Goal: Communication & Community: Answer question/provide support

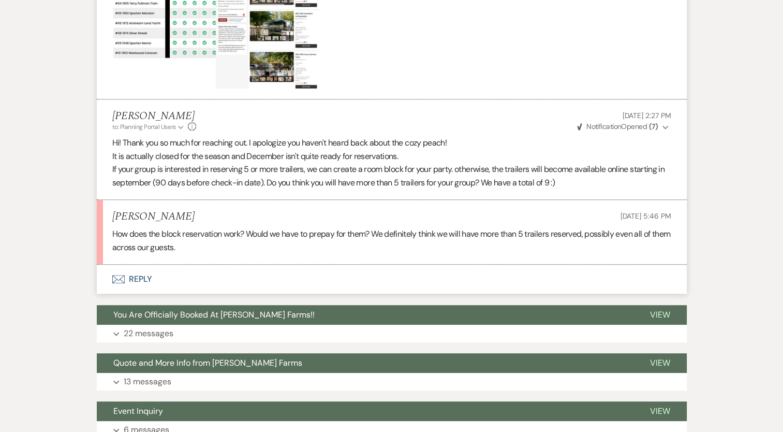
scroll to position [547, 0]
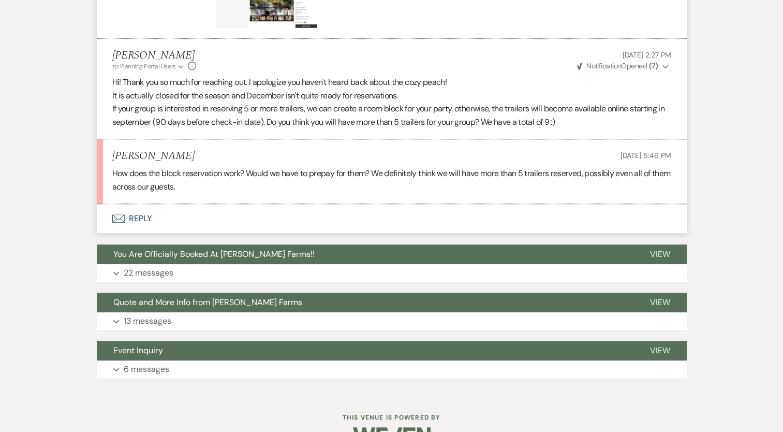
click at [145, 216] on button "Envelope Reply" at bounding box center [392, 218] width 590 height 29
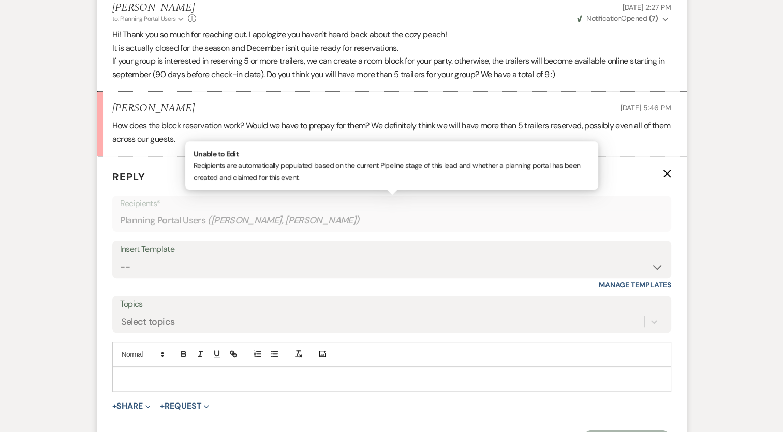
scroll to position [702, 0]
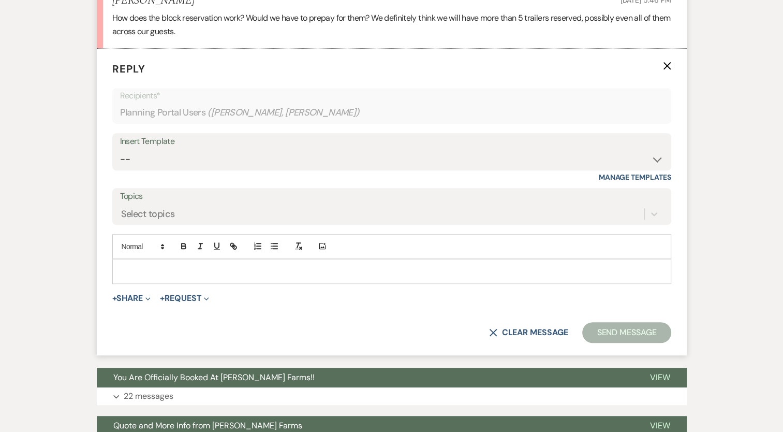
click at [146, 272] on p at bounding box center [392, 271] width 543 height 11
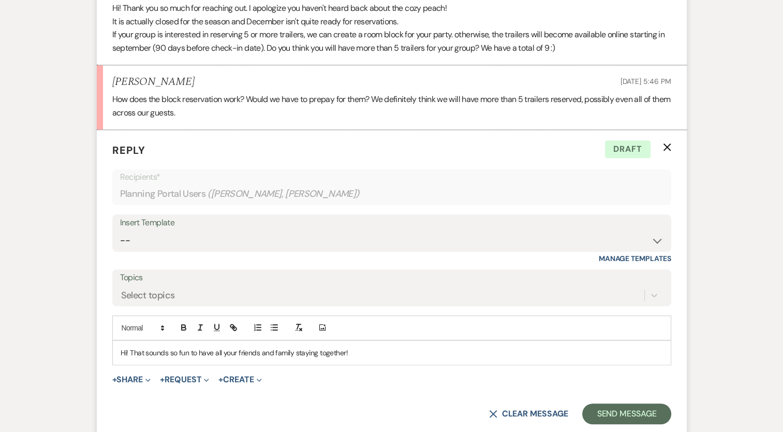
scroll to position [725, 0]
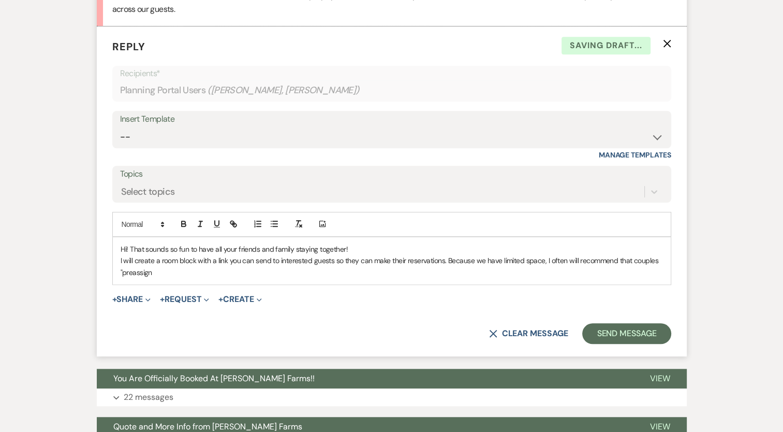
click at [544, 262] on p "I will create a room block with a link you can send to interested guests so the…" at bounding box center [392, 266] width 543 height 23
click at [334, 273] on p "I will create a room block with a link you can send to interested guests so the…" at bounding box center [392, 266] width 543 height 23
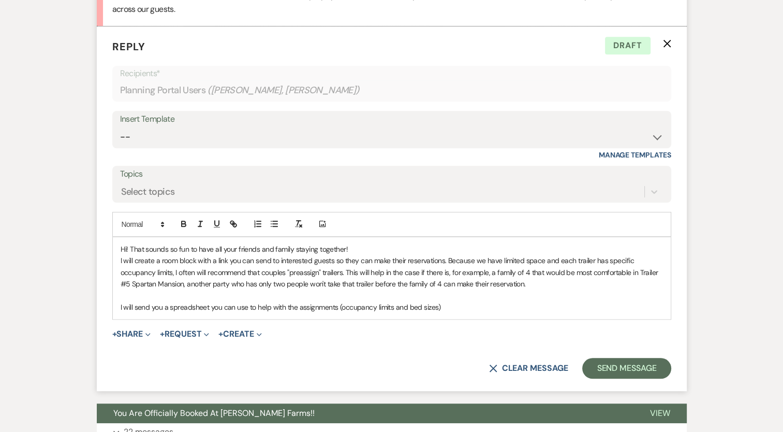
click at [451, 303] on p "I will send you a spreadsheet you can use to help with the assignments (occupan…" at bounding box center [392, 306] width 543 height 11
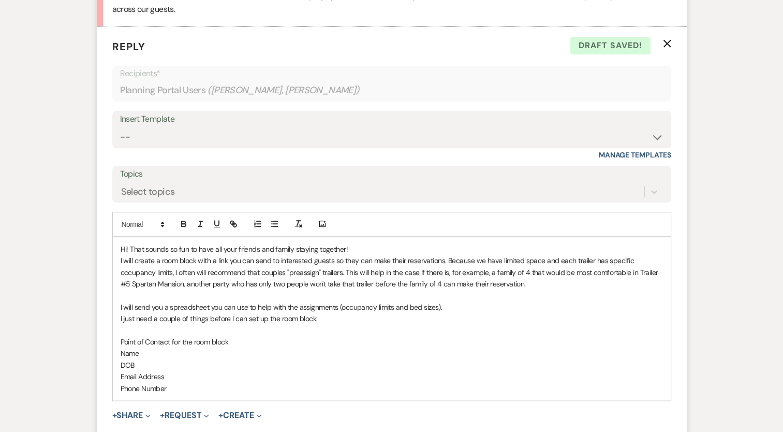
drag, startPoint x: 177, startPoint y: 387, endPoint x: 111, endPoint y: 353, distance: 73.9
click at [111, 353] on form "Reply X Draft saved! Recipients* Planning Portal Users ( [PERSON_NAME], [PERSON…" at bounding box center [392, 249] width 590 height 446
click at [277, 226] on icon "button" at bounding box center [274, 223] width 9 height 9
click at [199, 392] on div "Hi! That sounds so fun to have all your friends and family staying together! I …" at bounding box center [392, 318] width 558 height 163
click at [224, 352] on li "Name" at bounding box center [397, 352] width 532 height 11
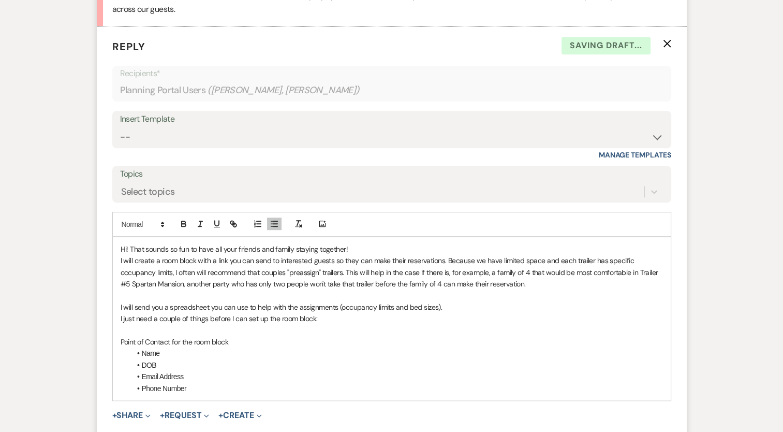
click at [228, 343] on p "Point of Contact for the room block" at bounding box center [392, 341] width 543 height 11
click at [122, 342] on p "Point of Contact for the room block" at bounding box center [392, 341] width 543 height 11
click at [277, 221] on icon "button" at bounding box center [274, 223] width 9 height 9
drag, startPoint x: 195, startPoint y: 388, endPoint x: 137, endPoint y: 355, distance: 66.8
click at [137, 355] on ul "Point of Contact for the room block Name DOB Email Address Phone Number" at bounding box center [397, 365] width 532 height 58
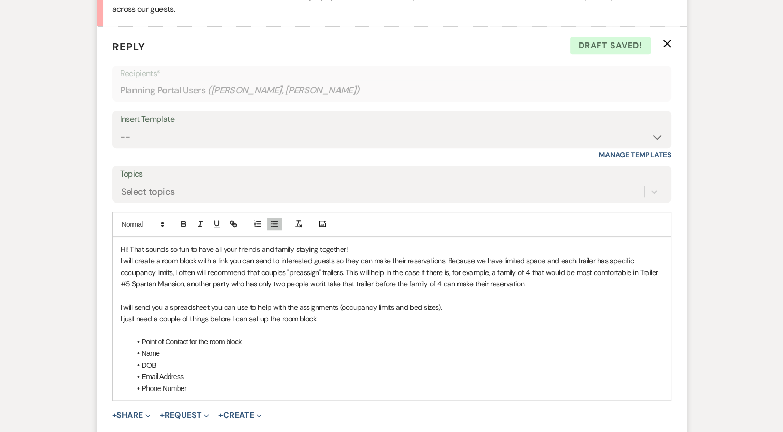
click at [144, 338] on li "Point of Contact for the room block" at bounding box center [397, 341] width 532 height 11
click at [143, 338] on li "Point of Contact for the room block" at bounding box center [397, 341] width 532 height 11
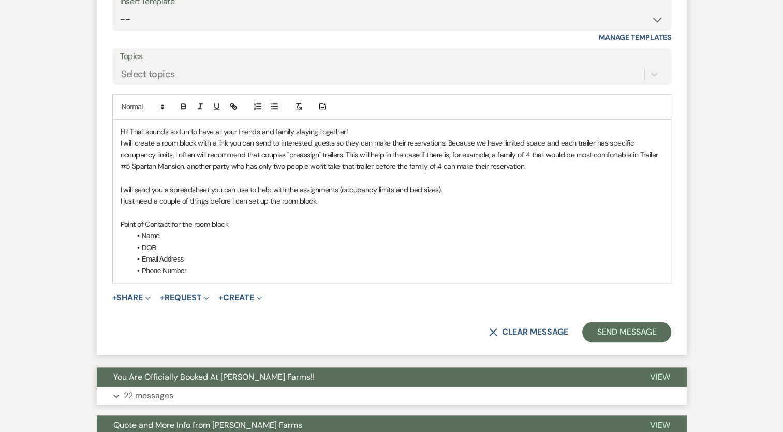
scroll to position [932, 0]
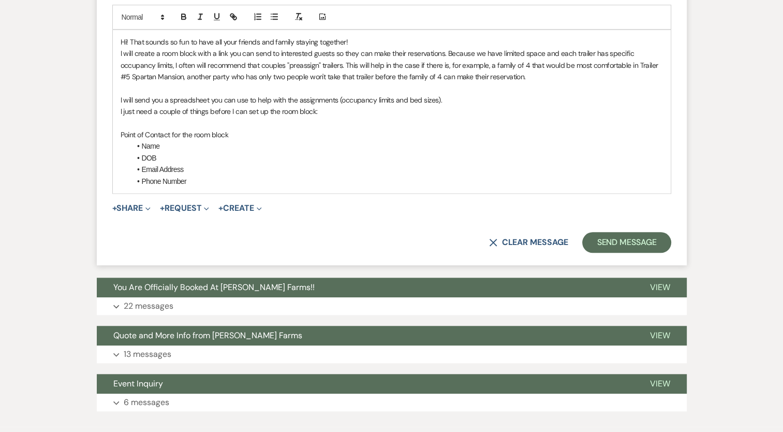
click at [210, 177] on li "Phone Number" at bounding box center [397, 180] width 532 height 11
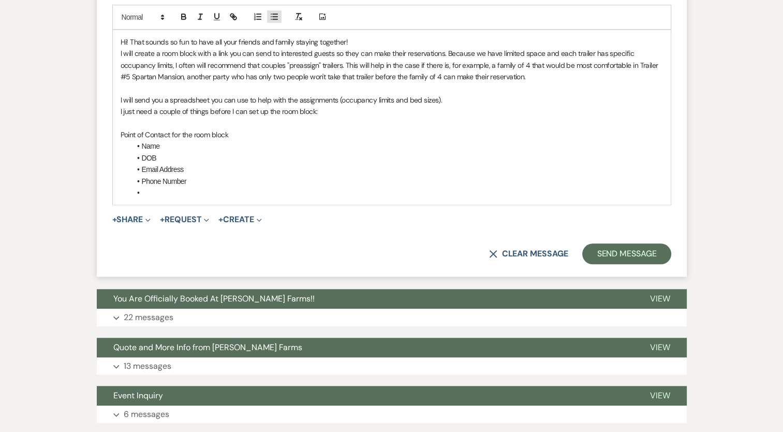
click at [271, 16] on icon "button" at bounding box center [274, 16] width 9 height 9
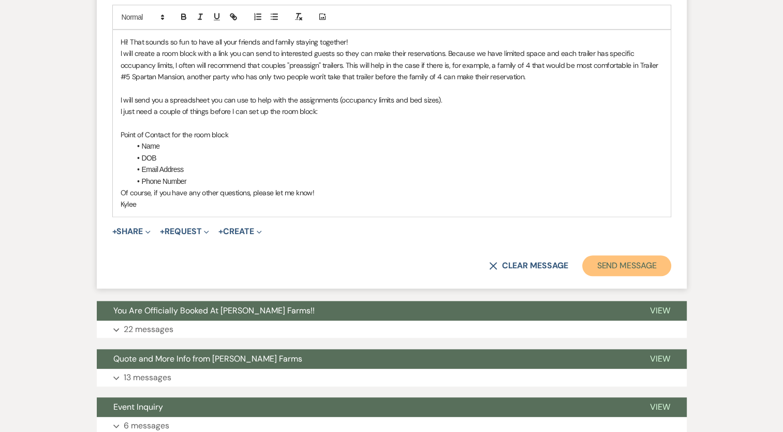
click at [625, 266] on button "Send Message" at bounding box center [626, 265] width 89 height 21
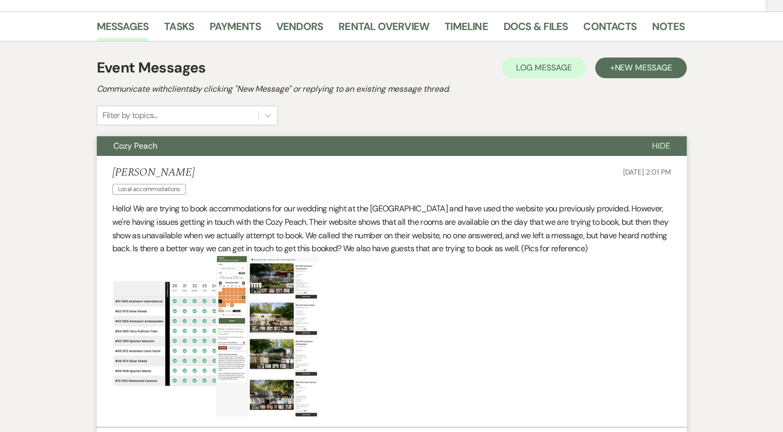
scroll to position [148, 0]
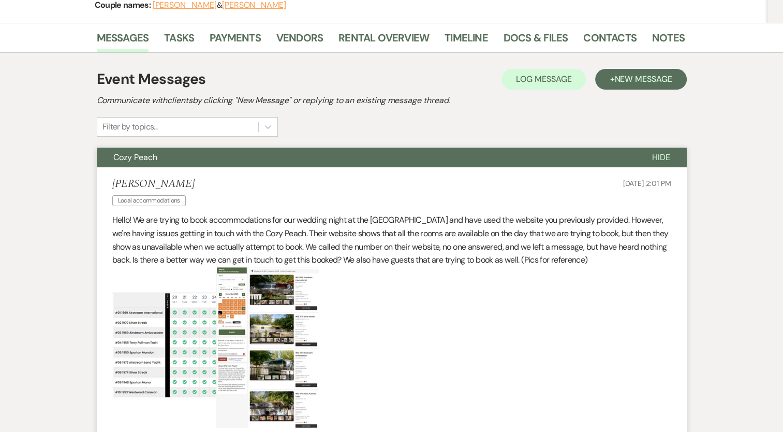
click at [655, 157] on span "Hide" at bounding box center [661, 157] width 18 height 11
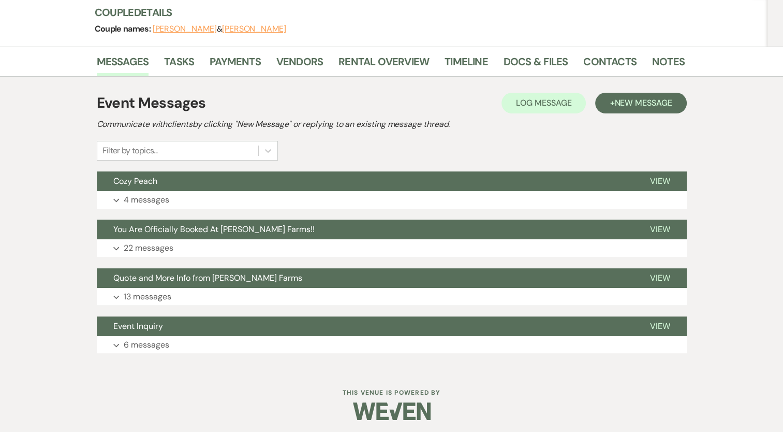
scroll to position [126, 0]
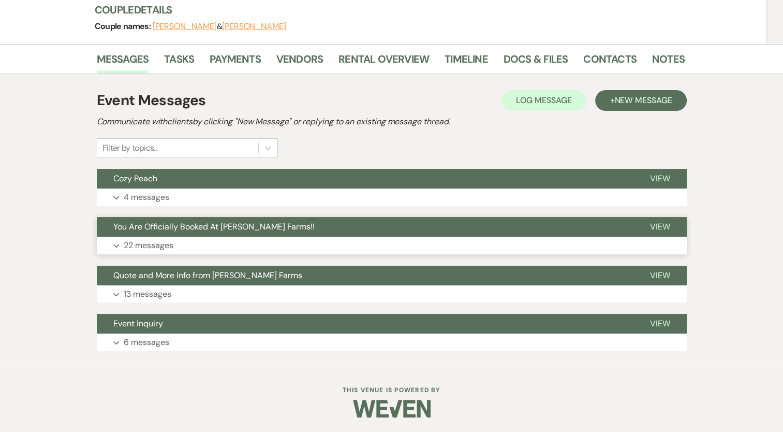
click at [149, 245] on p "22 messages" at bounding box center [149, 245] width 50 height 13
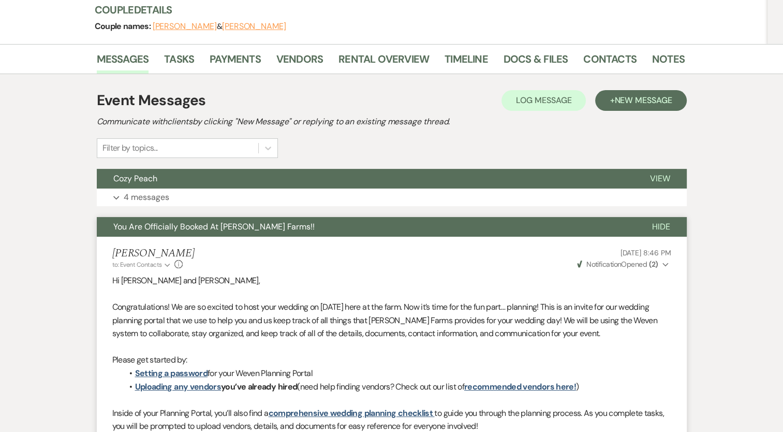
click at [663, 218] on button "Hide" at bounding box center [661, 227] width 51 height 20
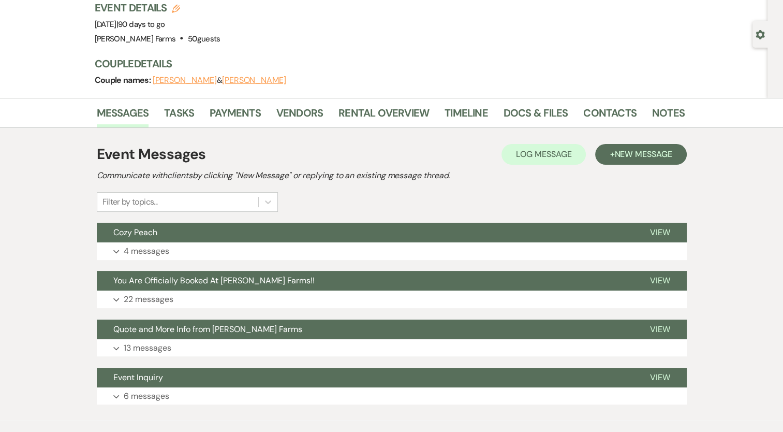
scroll to position [0, 0]
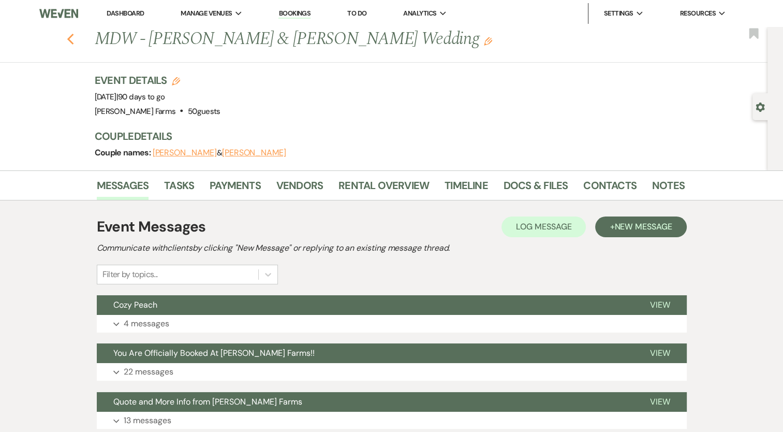
click at [74, 41] on use "button" at bounding box center [70, 39] width 7 height 11
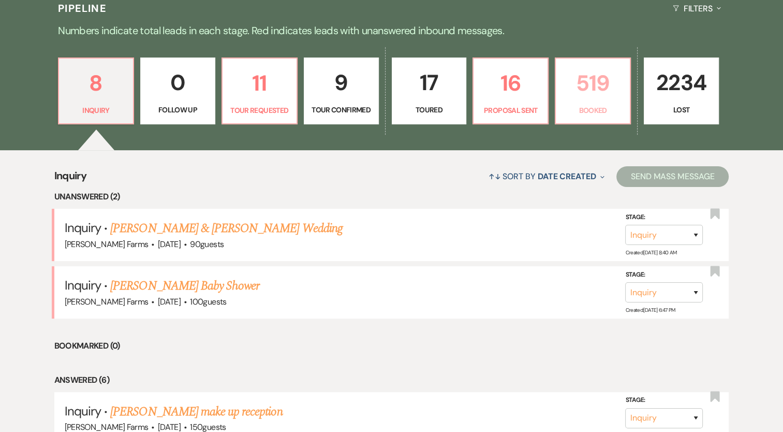
scroll to position [155, 0]
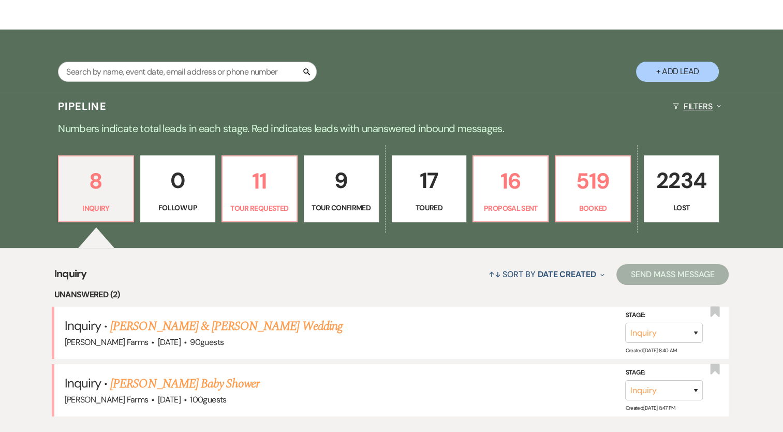
click at [708, 114] on button "Filters Expand" at bounding box center [697, 106] width 56 height 27
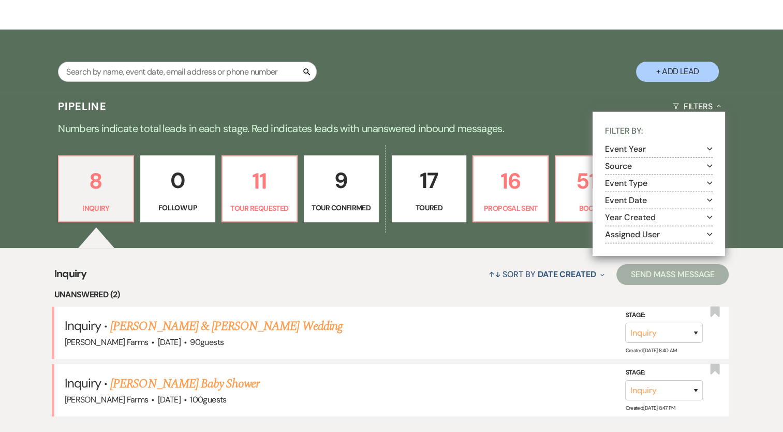
click at [682, 236] on button "Assigned User Expand" at bounding box center [659, 234] width 108 height 8
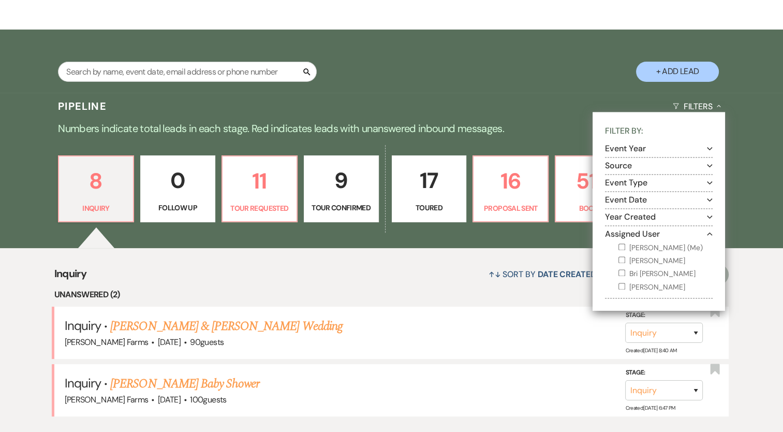
click at [658, 245] on label "Kylee Fox (Me)" at bounding box center [666, 247] width 94 height 13
click at [625, 245] on input "Kylee Fox (Me)" at bounding box center [622, 246] width 7 height 7
checkbox input "true"
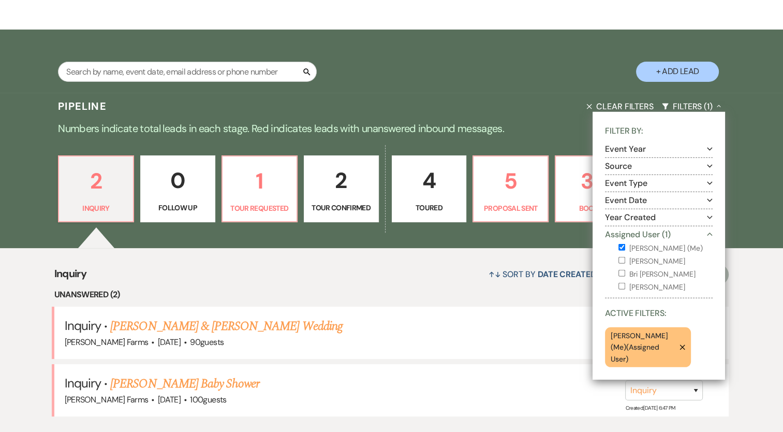
click at [387, 282] on div "↑↓ Sort By Date Created Expand Send Mass Message" at bounding box center [407, 273] width 642 height 27
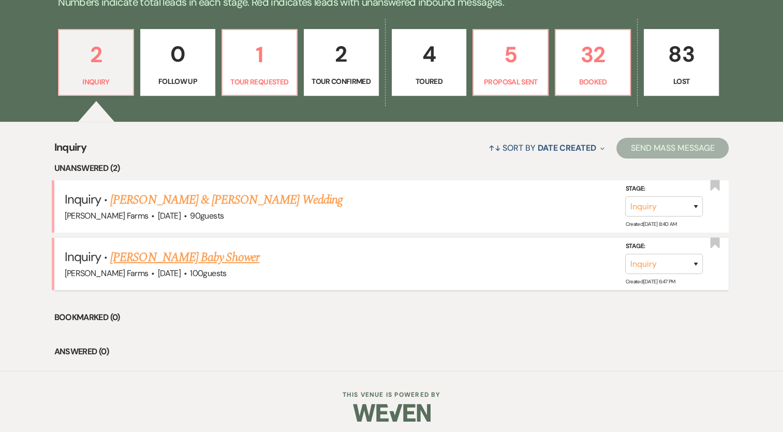
scroll to position [285, 0]
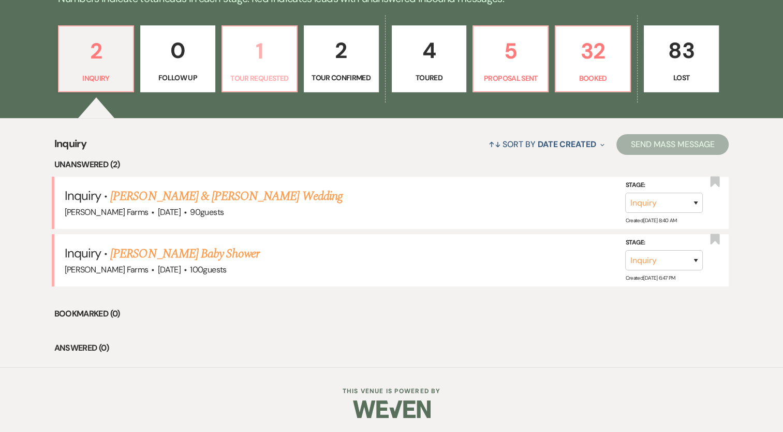
click at [284, 52] on p "1" at bounding box center [260, 51] width 62 height 35
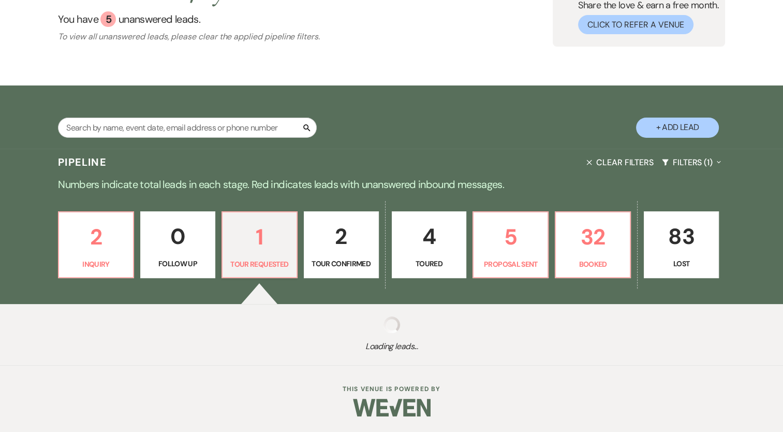
scroll to position [228, 0]
select select "2"
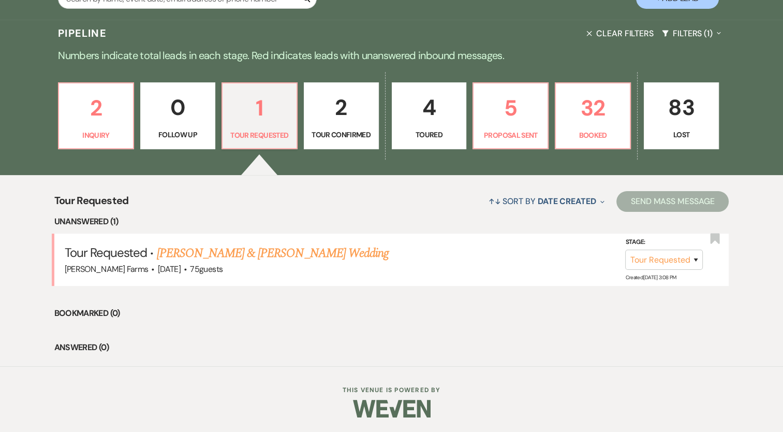
click at [353, 122] on p "2" at bounding box center [342, 107] width 62 height 35
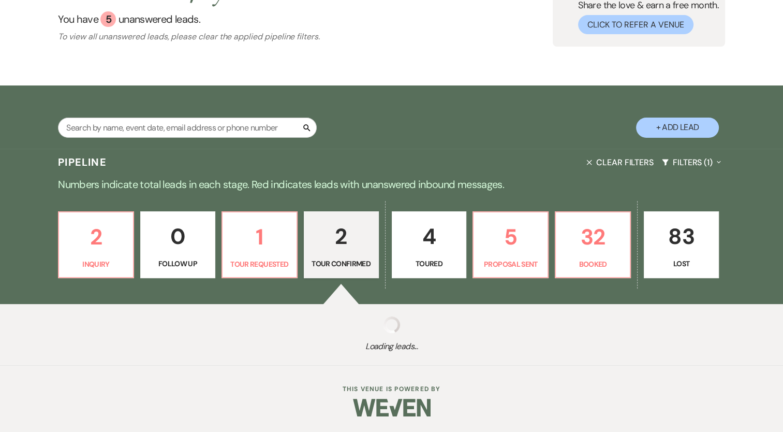
scroll to position [228, 0]
select select "4"
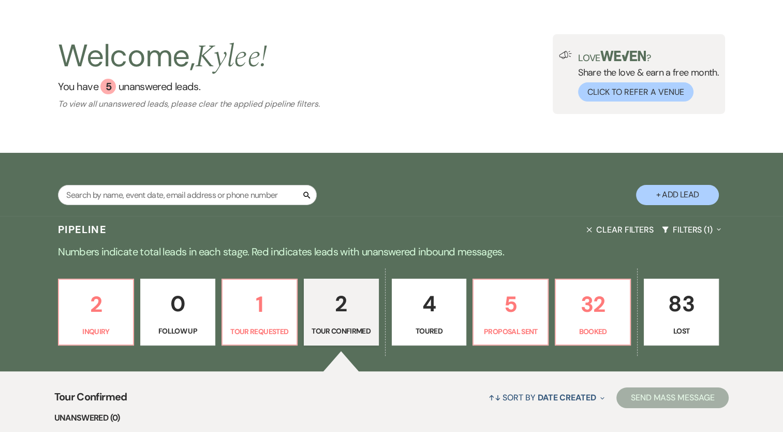
scroll to position [32, 0]
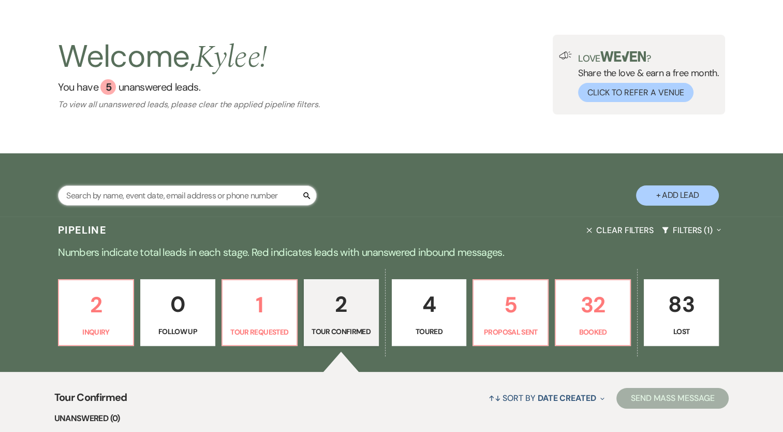
click at [209, 194] on input "text" at bounding box center [187, 195] width 259 height 20
paste input "Emilio Goodfriend"
type input "Emilio Goodfriend"
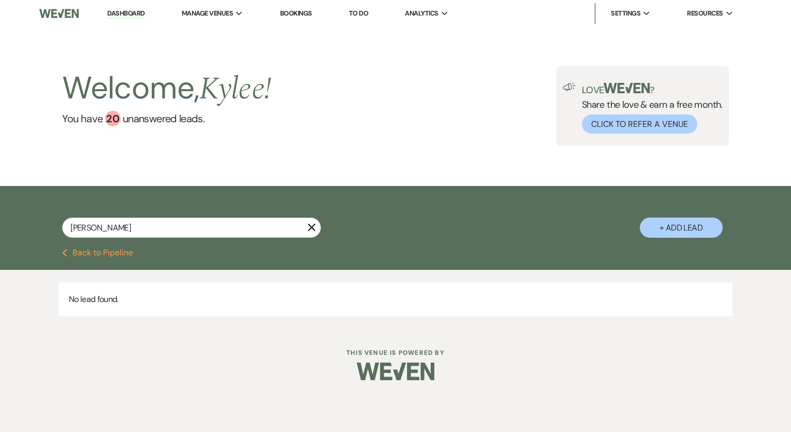
click at [691, 231] on button "+ Add Lead" at bounding box center [681, 227] width 83 height 20
select select "674"
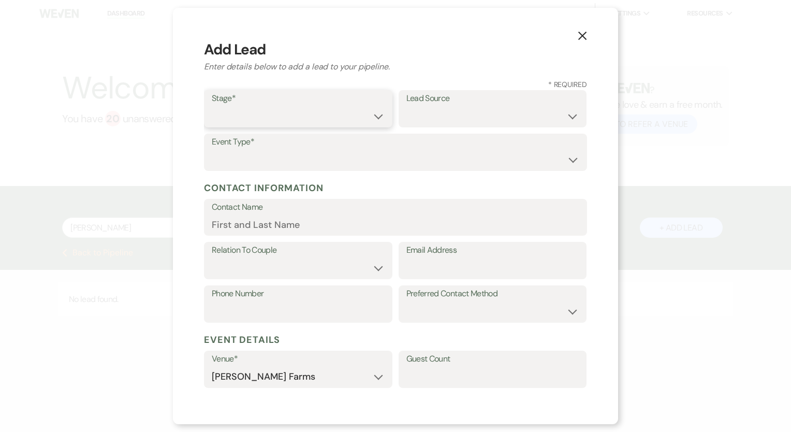
click at [255, 114] on select "Inquiry Follow Up Tour Requested Tour Confirmed Toured Proposal Sent Booked Lost" at bounding box center [298, 116] width 173 height 20
select select "4"
click at [212, 106] on select "Inquiry Follow Up Tour Requested Tour Confirmed Toured Proposal Sent Booked Lost" at bounding box center [298, 116] width 173 height 20
click at [463, 115] on select "Weven Venue Website Instagram Facebook Pinterest Google The Knot Wedding Wire H…" at bounding box center [492, 116] width 173 height 20
select select "5"
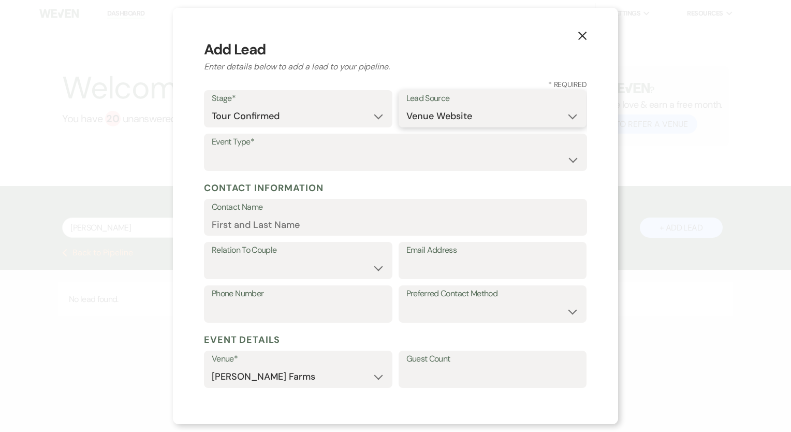
click at [406, 106] on select "Weven Venue Website Instagram Facebook Pinterest Google The Knot Wedding Wire H…" at bounding box center [492, 116] width 173 height 20
click at [254, 155] on select "Wedding Anniversary Party Baby Shower Bachelorette / Bachelor Party Birthday Pa…" at bounding box center [396, 160] width 368 height 20
select select "1"
click at [212, 150] on select "Wedding Anniversary Party Baby Shower Bachelorette / Bachelor Party Birthday Pa…" at bounding box center [396, 160] width 368 height 20
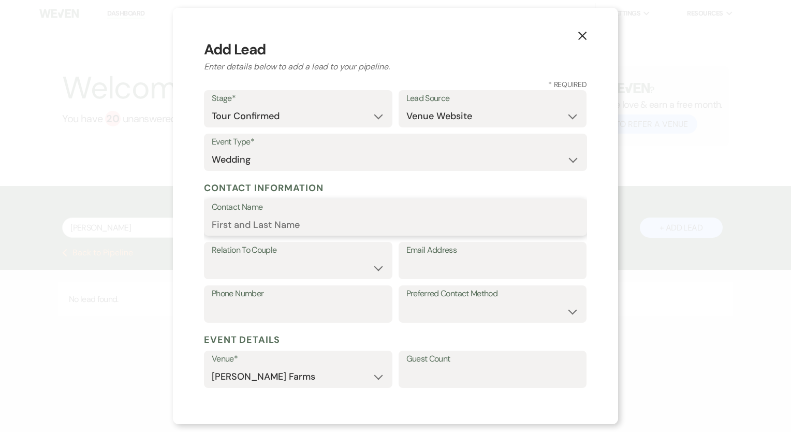
click at [241, 224] on input "Contact Name" at bounding box center [396, 224] width 368 height 20
type input "Emilio Goodfriend"
click at [253, 267] on select "Couple Planner Parent of Couple Family Member Friend Other" at bounding box center [298, 268] width 173 height 20
select select "1"
click at [212, 258] on select "Couple Planner Parent of Couple Family Member Friend Other" at bounding box center [298, 268] width 173 height 20
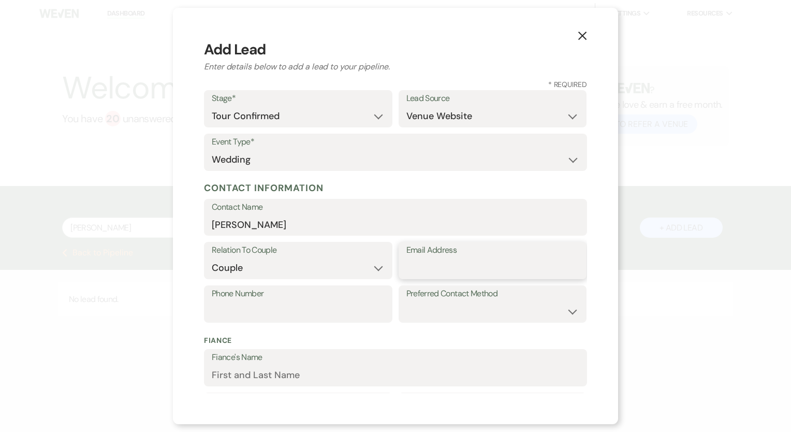
click at [452, 258] on input "Email Address" at bounding box center [492, 268] width 173 height 20
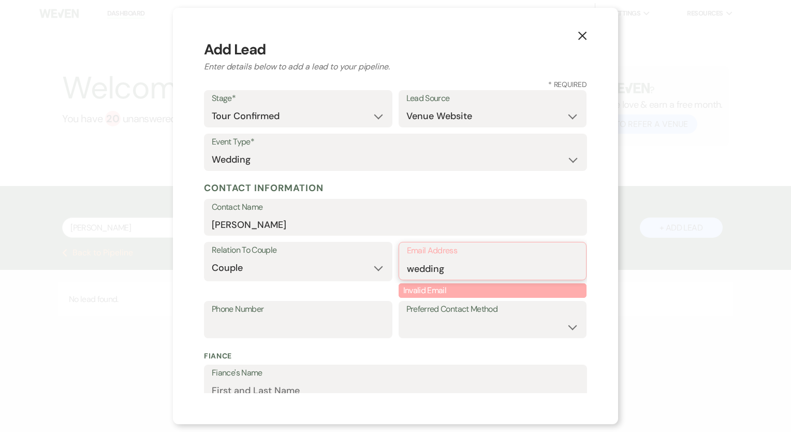
drag, startPoint x: 443, startPoint y: 270, endPoint x: 383, endPoint y: 264, distance: 60.4
click at [383, 264] on div "Relation To Couple Couple Planner Parent of Couple Family Member Friend Other E…" at bounding box center [395, 271] width 383 height 58
paste input "rande@gmail.com"
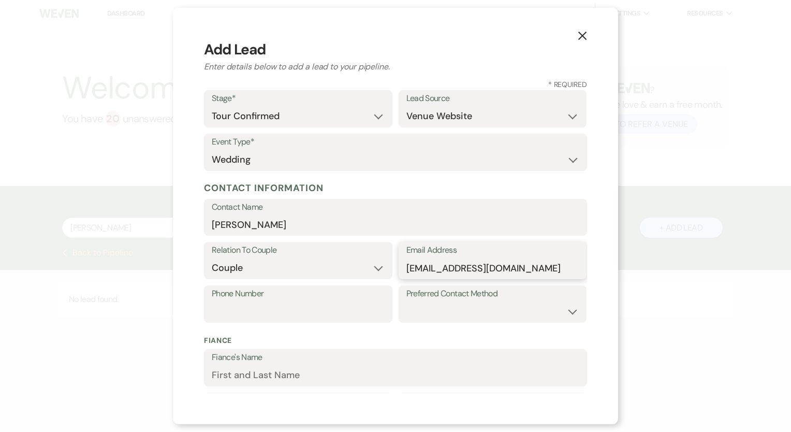
type input "weddingrande@gmail.com"
click at [316, 307] on input "Phone Number" at bounding box center [298, 311] width 173 height 20
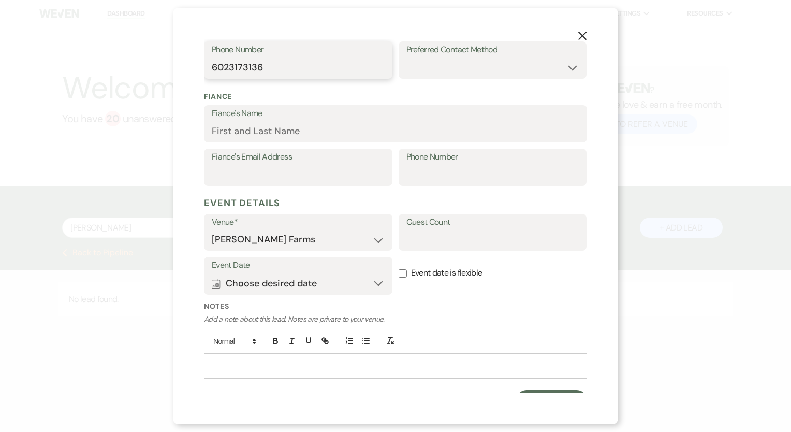
scroll to position [260, 0]
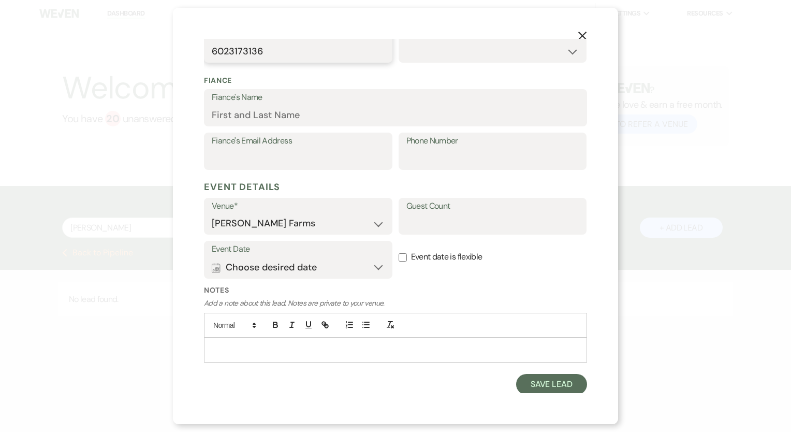
type input "6023173136"
click at [271, 348] on p at bounding box center [395, 349] width 367 height 11
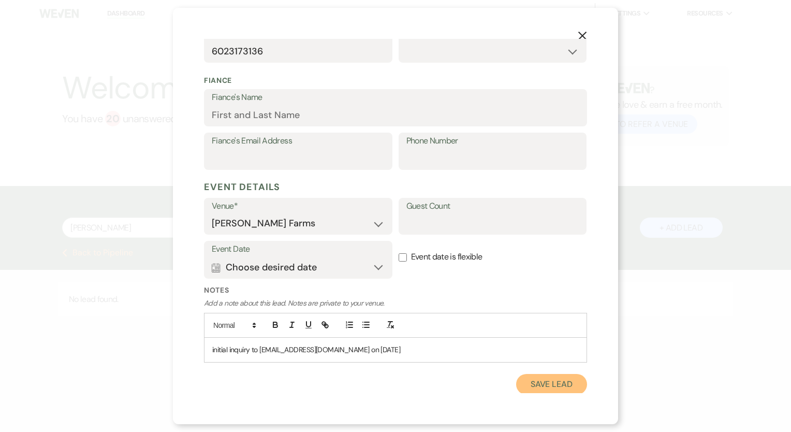
click at [549, 377] on button "Save Lead" at bounding box center [551, 384] width 71 height 21
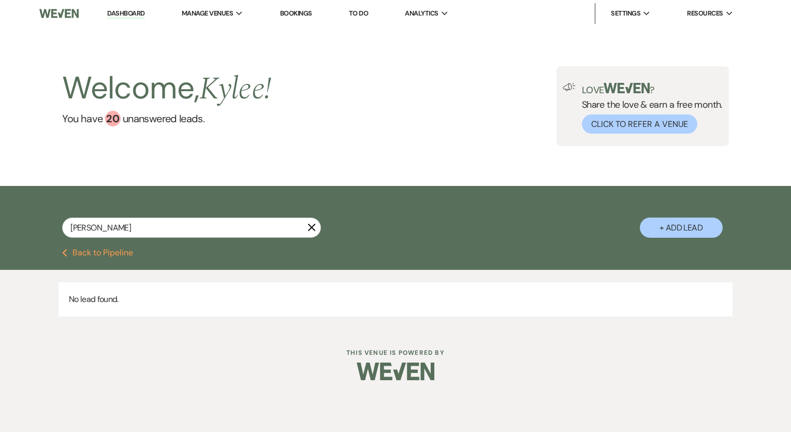
click at [315, 231] on use "button" at bounding box center [312, 228] width 8 height 8
select select "4"
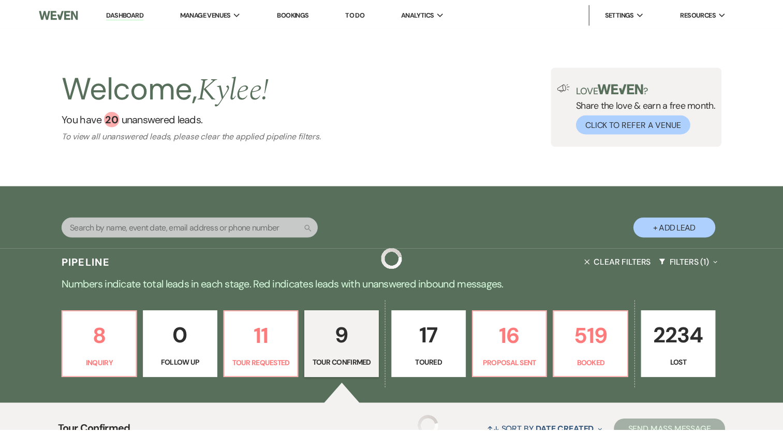
scroll to position [32, 0]
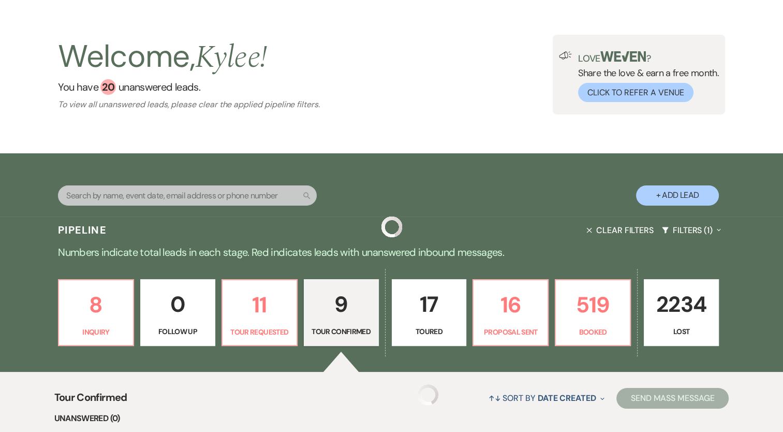
select select "4"
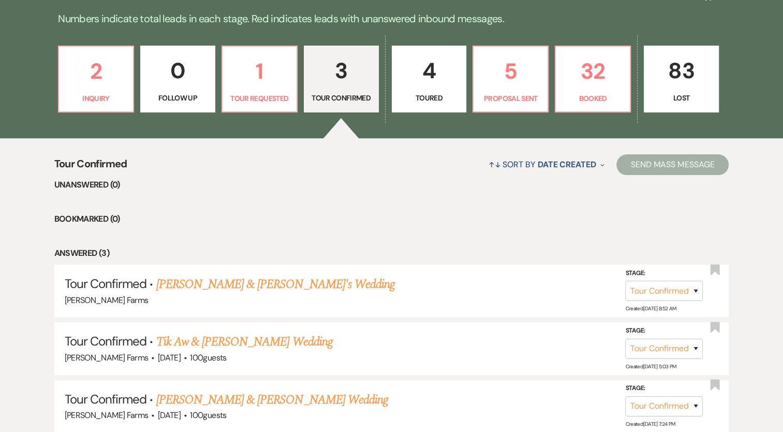
scroll to position [89, 0]
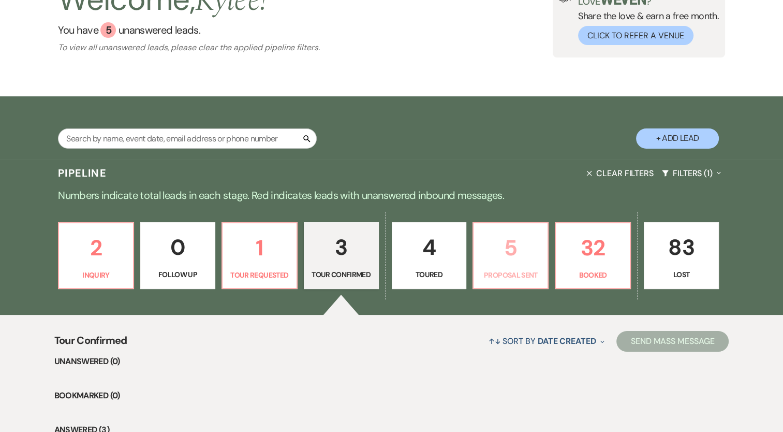
click at [525, 265] on link "5 Proposal Sent" at bounding box center [511, 255] width 76 height 67
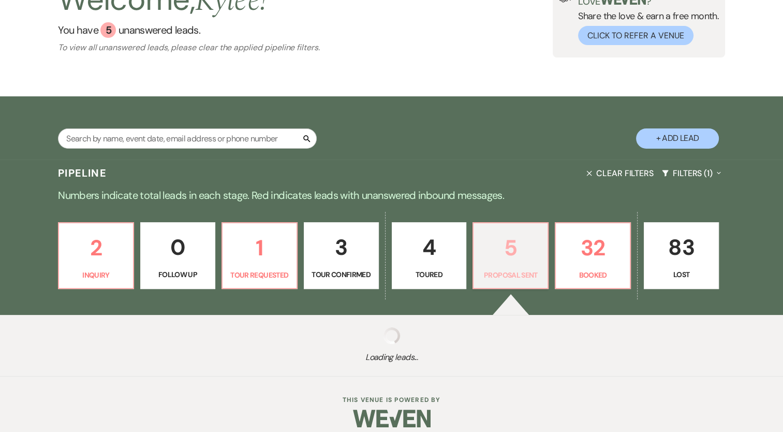
select select "6"
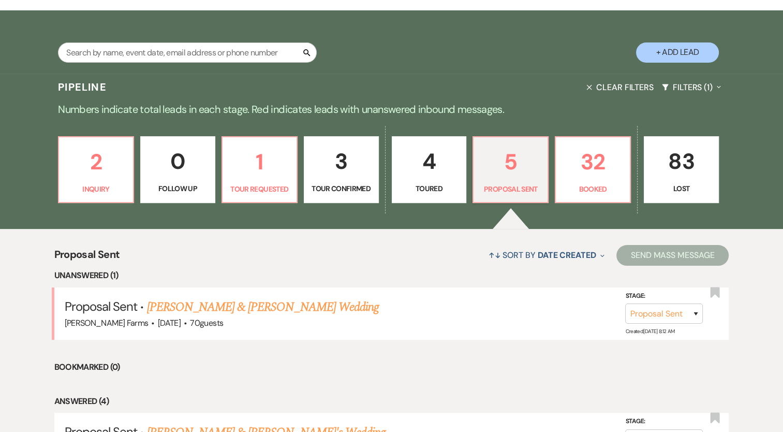
scroll to position [347, 0]
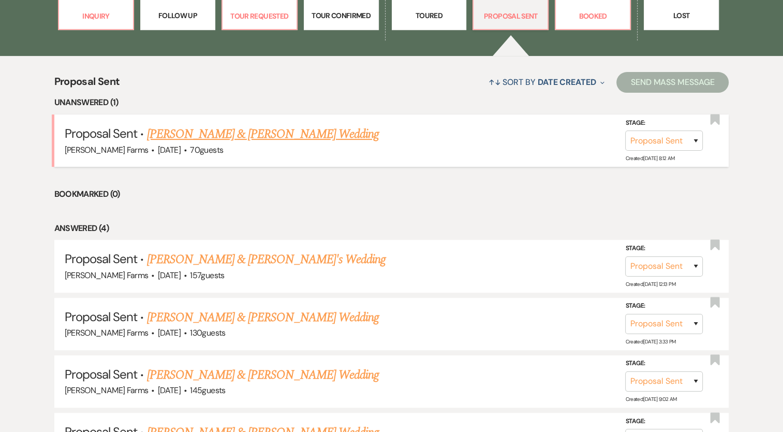
click at [291, 140] on link "Vincent Stamp & Olivia Pagano's Wedding" at bounding box center [262, 134] width 232 height 19
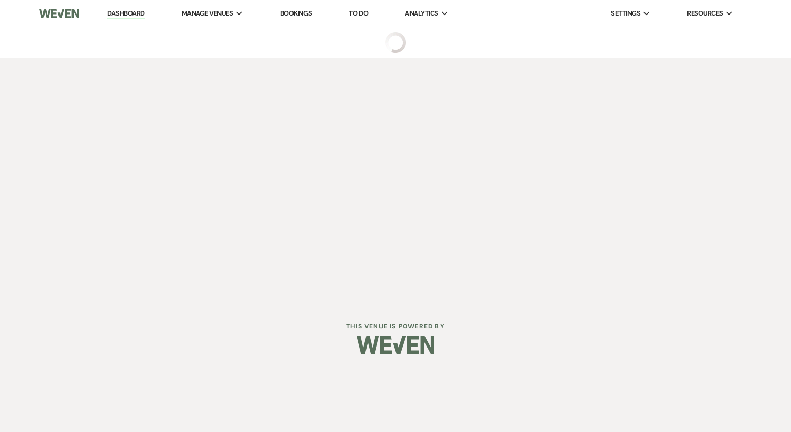
select select "6"
select select "5"
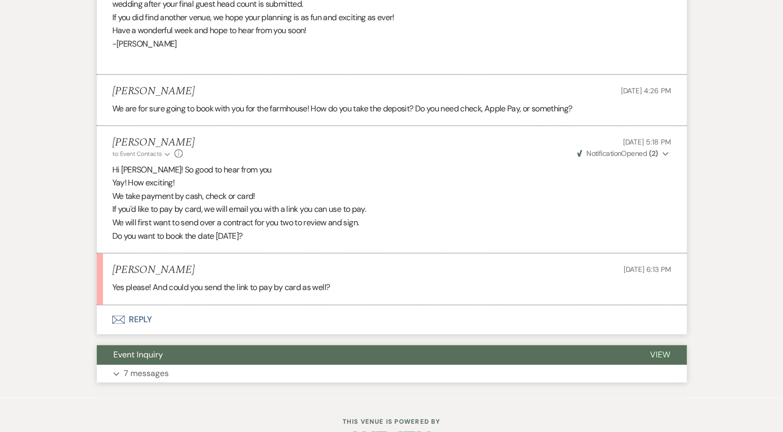
scroll to position [1145, 0]
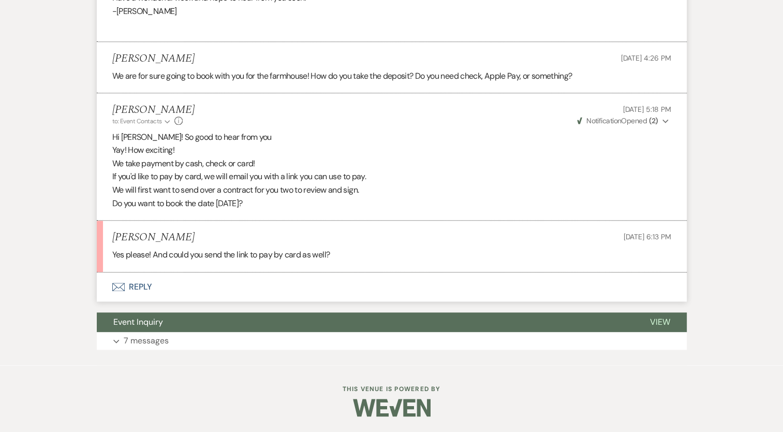
click at [137, 289] on button "Envelope Reply" at bounding box center [392, 286] width 590 height 29
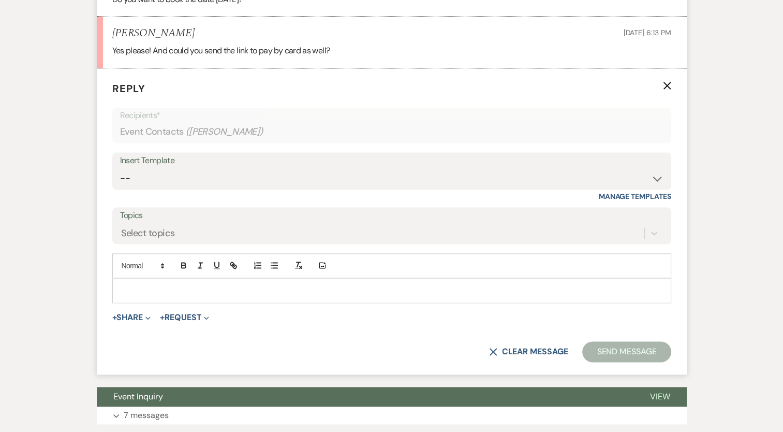
scroll to position [1327, 0]
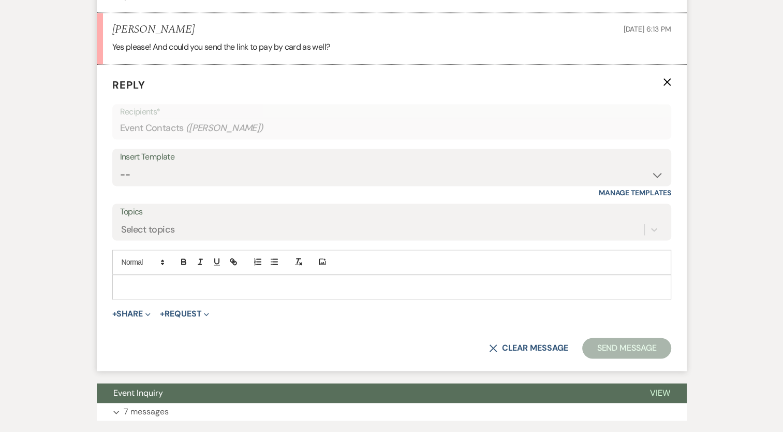
click at [239, 292] on p at bounding box center [392, 286] width 543 height 11
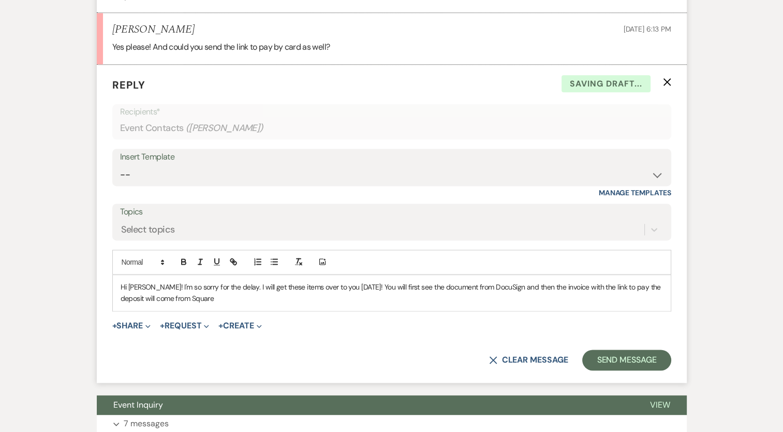
click at [334, 304] on p "Hi Olivia! I'm so sorry for the delay. I will get these items over to you today…" at bounding box center [392, 292] width 543 height 23
click at [374, 304] on p "Hi Olivia! I'm so sorry for the delay. I will get these items over to you this …" at bounding box center [392, 292] width 543 height 23
click at [371, 304] on p "Hi Olivia! I'm so sorry for the delay. I will get these items over to you this …" at bounding box center [392, 292] width 543 height 23
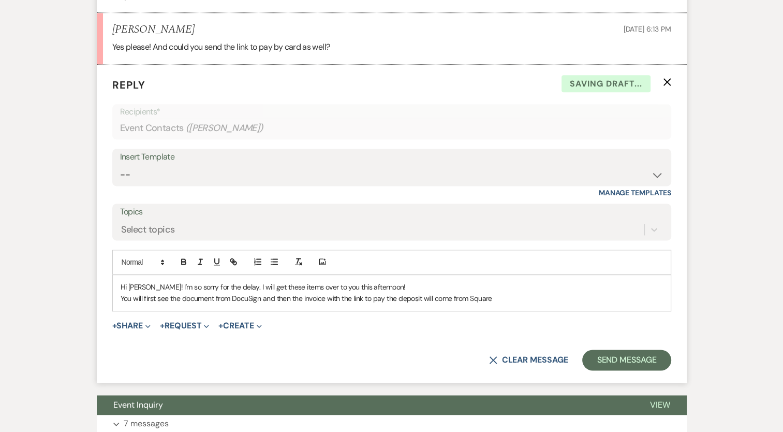
click at [226, 292] on p "Hi Olivia! I'm so sorry for the delay. I will get these items over to you this …" at bounding box center [392, 286] width 543 height 11
click at [119, 311] on div "Hi Olivia! I'm so sorry for the delay. I have a couple of meetings this morning…" at bounding box center [392, 293] width 558 height 36
click at [148, 292] on p "Hi Olivia! I'm so sorry for the delay. I have a couple of meetings this morning…" at bounding box center [392, 286] width 543 height 11
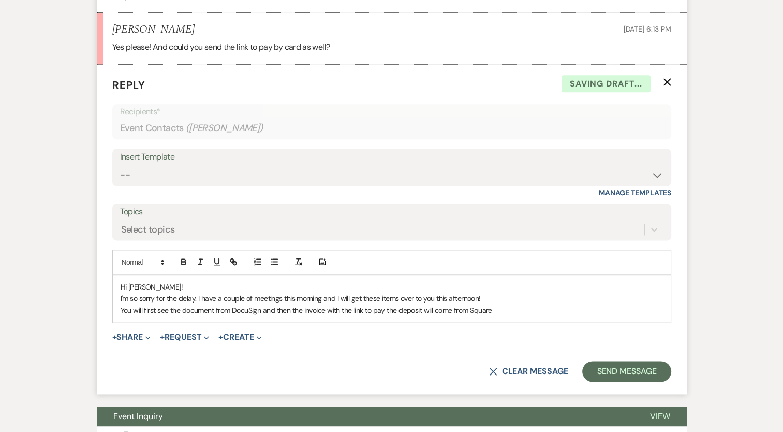
click at [519, 316] on p "You will first see the document from DocuSign and then the invoice with the lin…" at bounding box center [392, 309] width 543 height 11
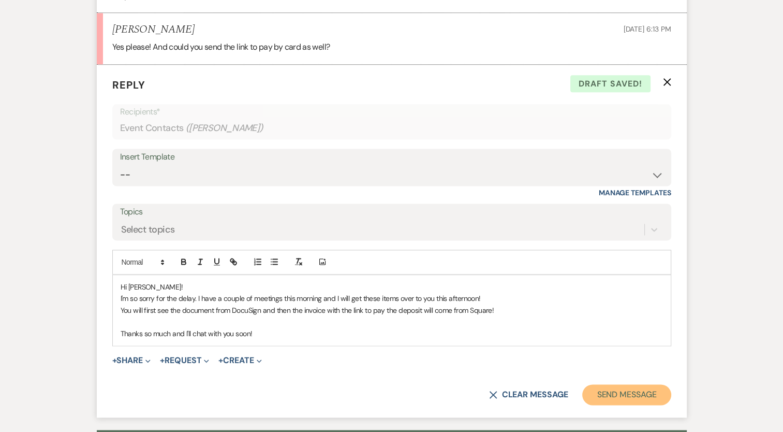
click at [625, 405] on button "Send Message" at bounding box center [626, 394] width 89 height 21
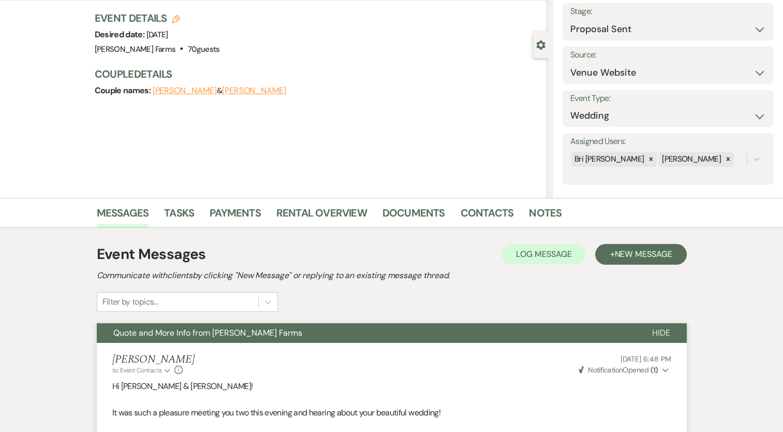
scroll to position [0, 0]
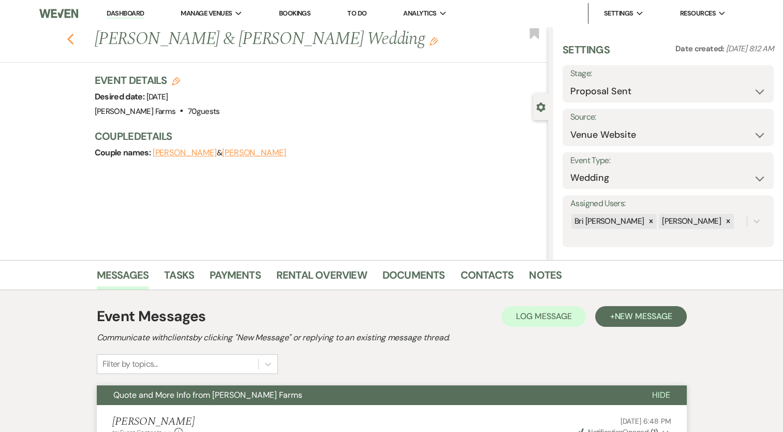
click at [74, 36] on use "button" at bounding box center [70, 39] width 7 height 11
select select "6"
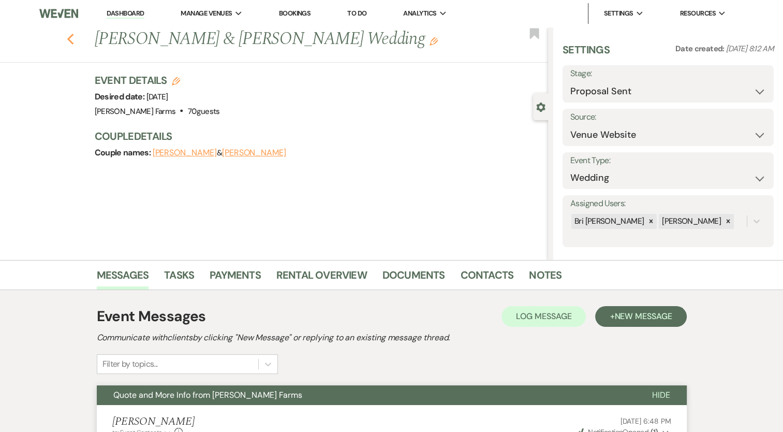
select select "6"
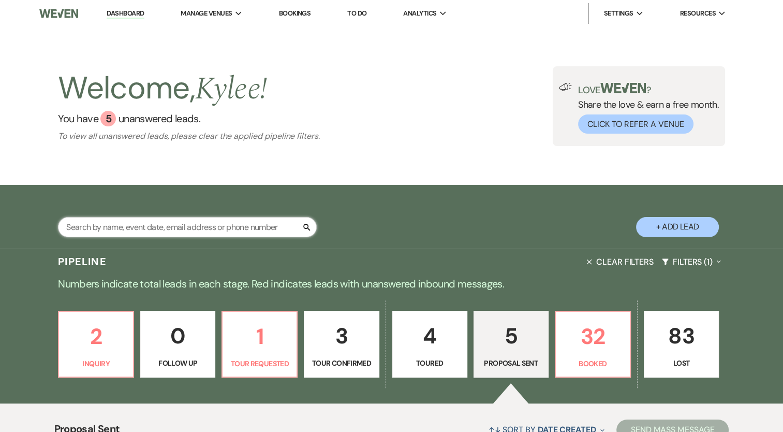
click at [124, 225] on input "text" at bounding box center [187, 227] width 259 height 20
type input "jeff"
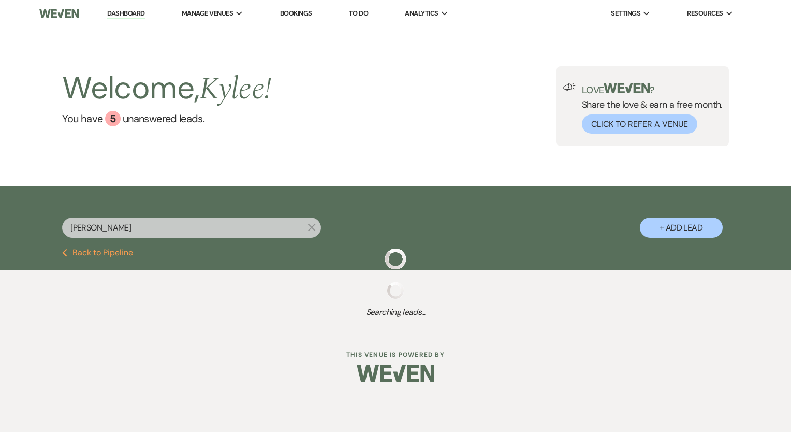
select select "8"
select select "5"
select select "8"
select select "5"
select select "8"
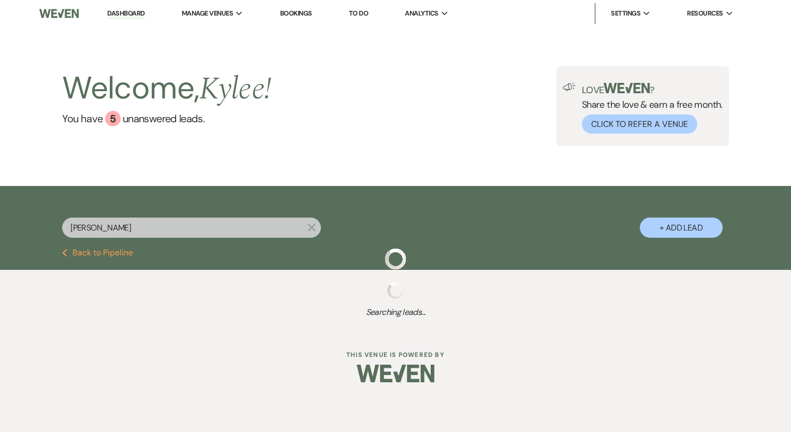
select select "1"
select select "8"
select select "5"
select select "8"
select select "4"
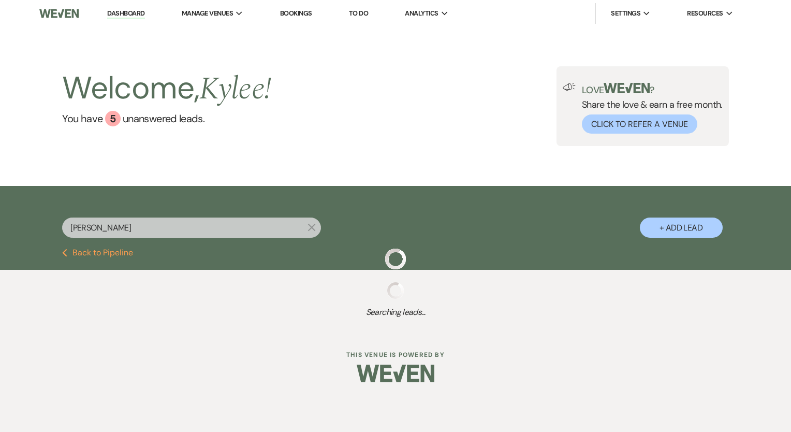
select select "8"
select select "5"
select select "8"
select select "5"
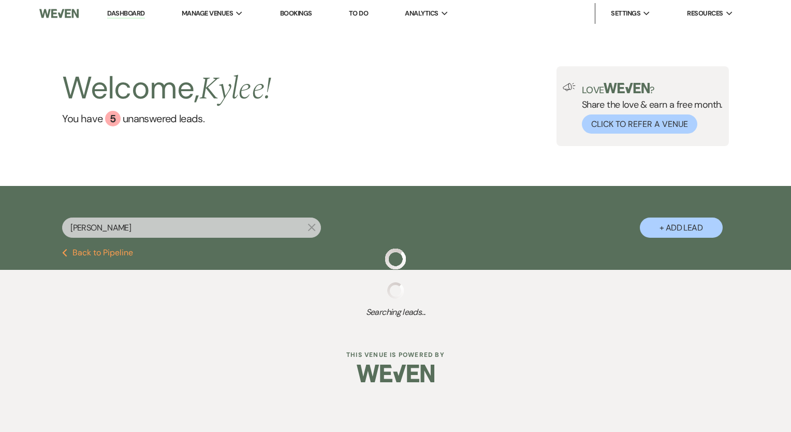
select select "8"
select select "1"
select select "8"
select select "5"
select select "8"
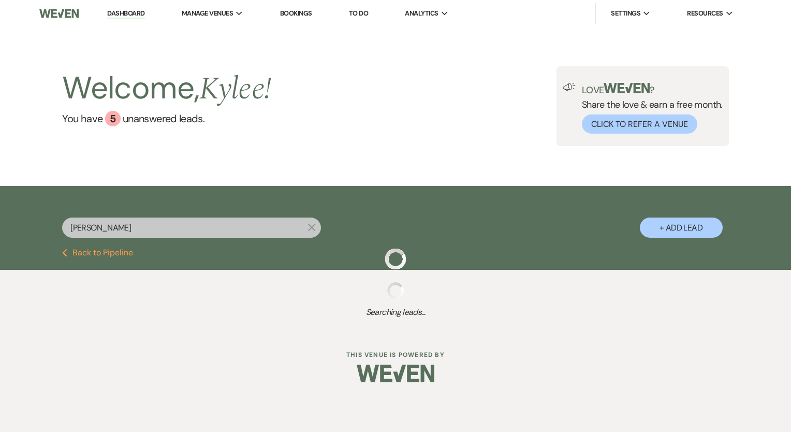
select select "4"
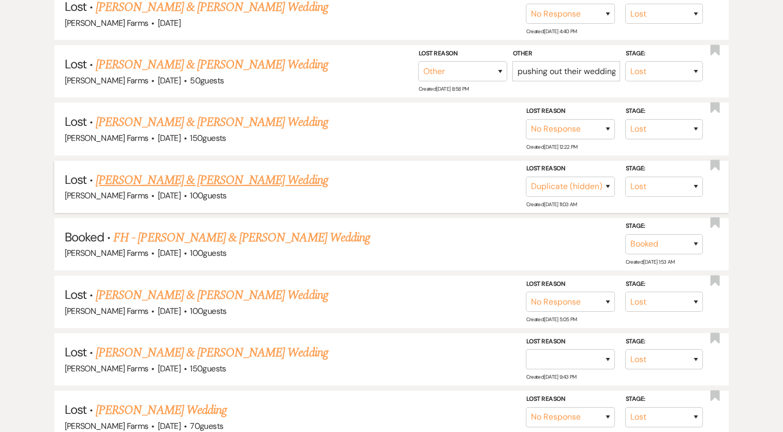
scroll to position [362, 0]
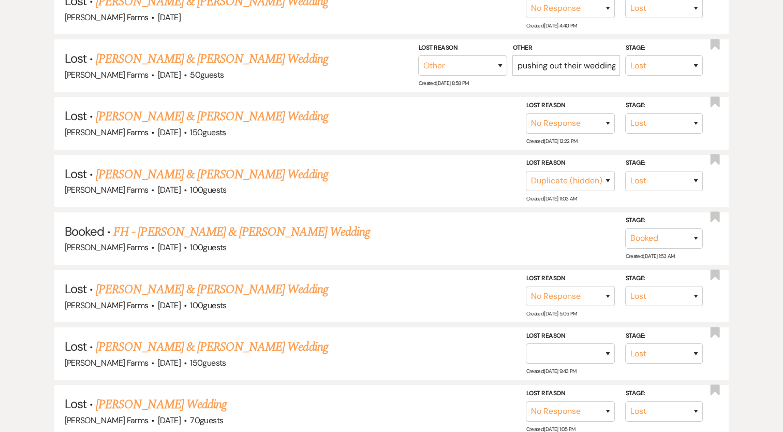
click at [250, 229] on link "FH - Jeff Portik & Aleks Lofek's Wedding" at bounding box center [241, 232] width 257 height 19
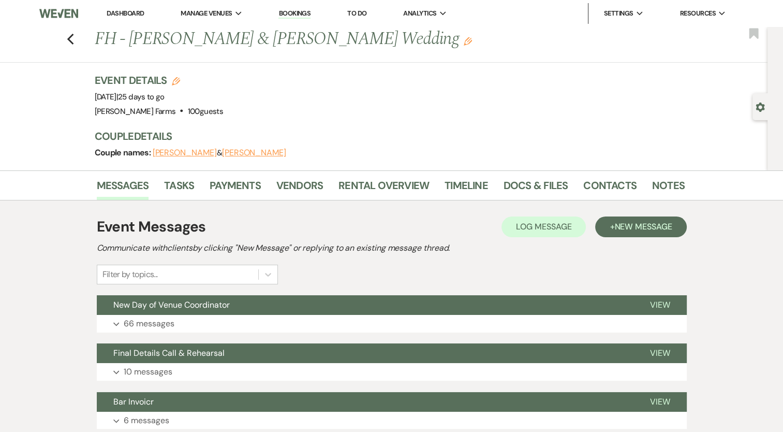
scroll to position [104, 0]
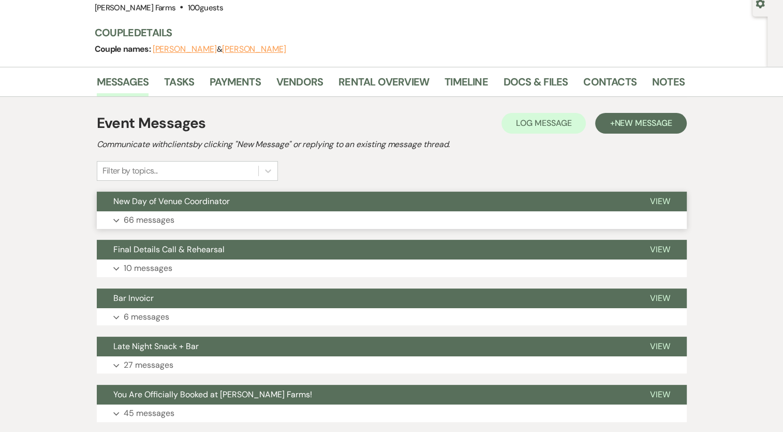
click at [160, 216] on p "66 messages" at bounding box center [149, 219] width 51 height 13
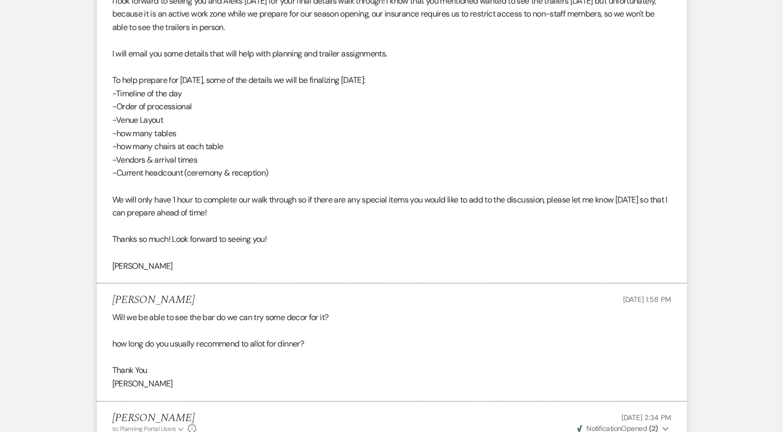
scroll to position [8465, 0]
